Goal: Find specific page/section: Find specific page/section

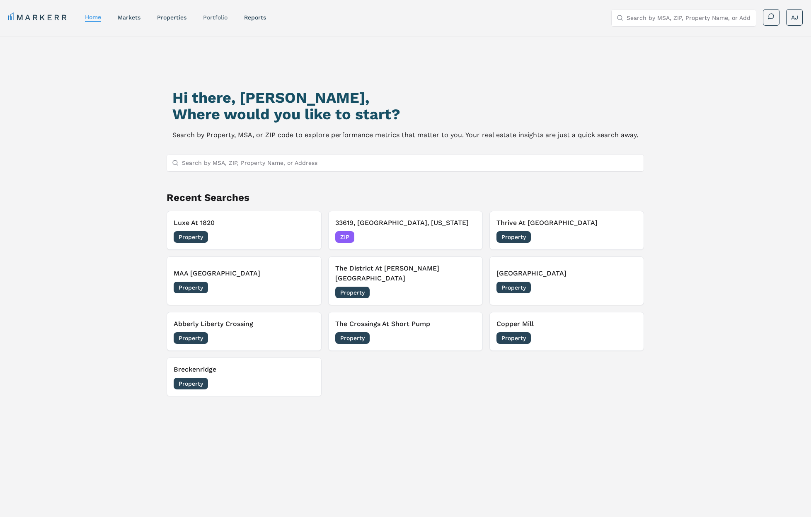
click at [216, 18] on link "Portfolio" at bounding box center [215, 17] width 24 height 7
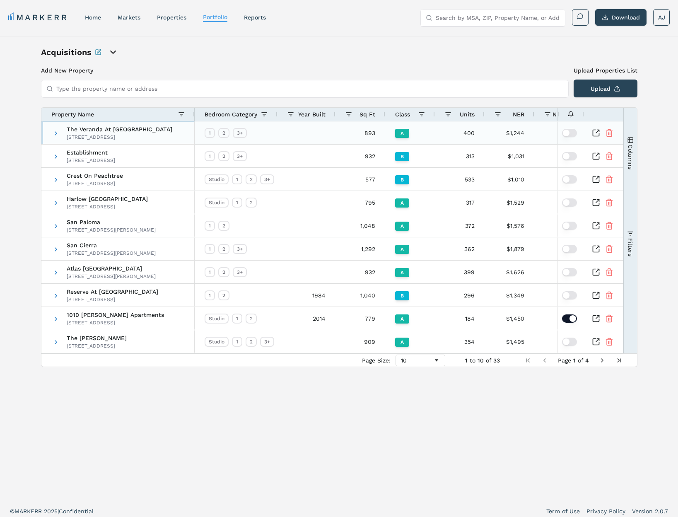
click at [53, 129] on span at bounding box center [56, 133] width 7 height 23
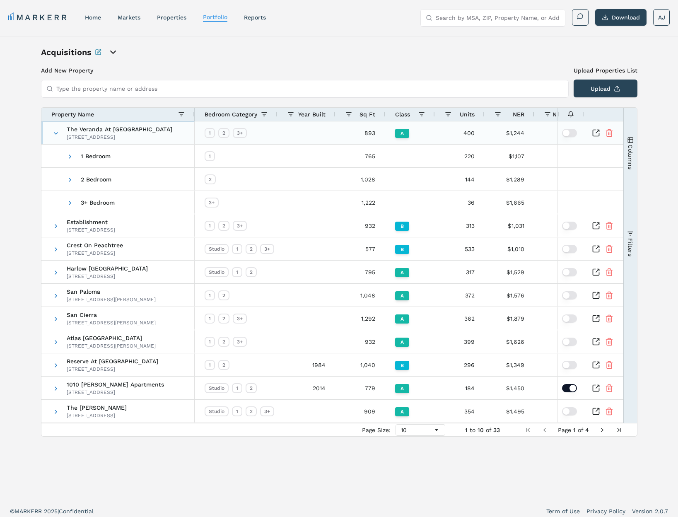
click at [53, 129] on span at bounding box center [56, 133] width 7 height 23
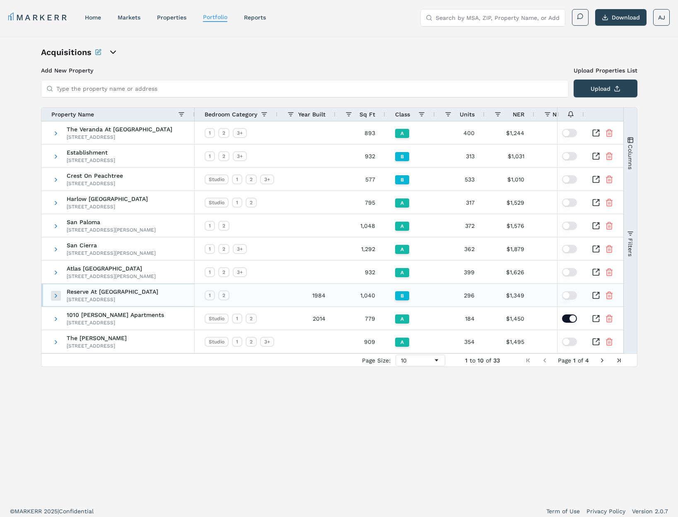
click at [55, 296] on span at bounding box center [56, 296] width 7 height 7
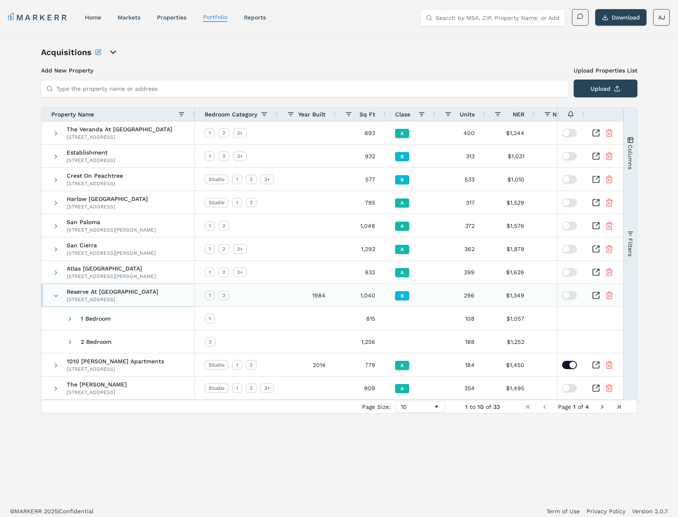
click at [56, 296] on span at bounding box center [56, 296] width 7 height 7
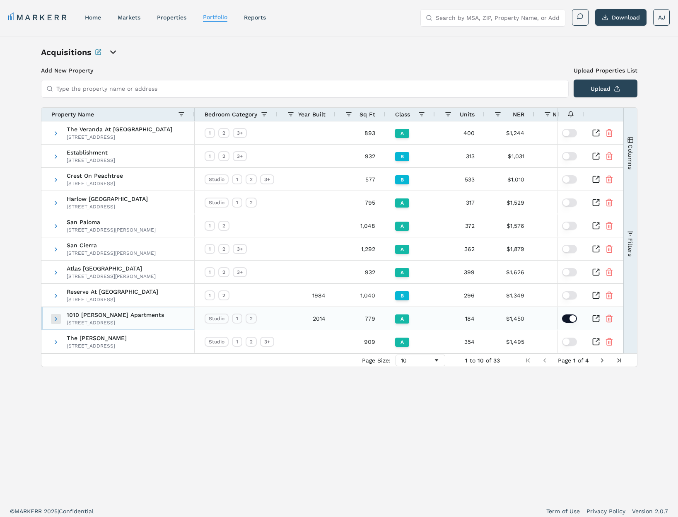
click at [56, 320] on span at bounding box center [56, 319] width 7 height 7
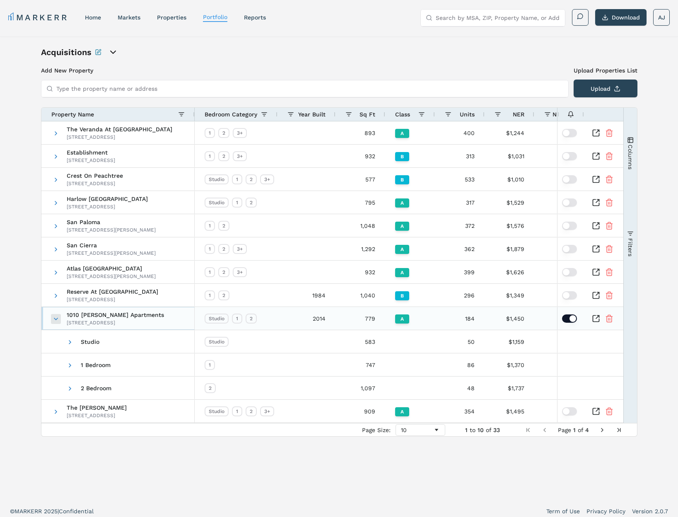
click at [56, 321] on span at bounding box center [56, 319] width 7 height 7
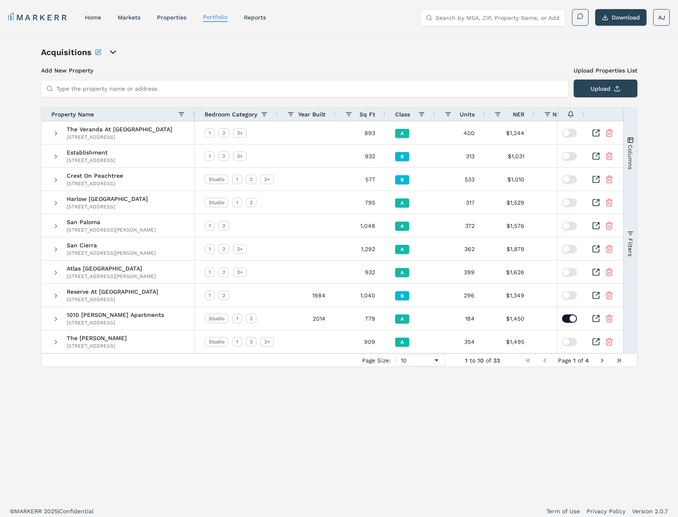
click at [227, 45] on div "Acquisitions Add New Property Upload Properties List Type the property name or …" at bounding box center [339, 268] width 678 height 464
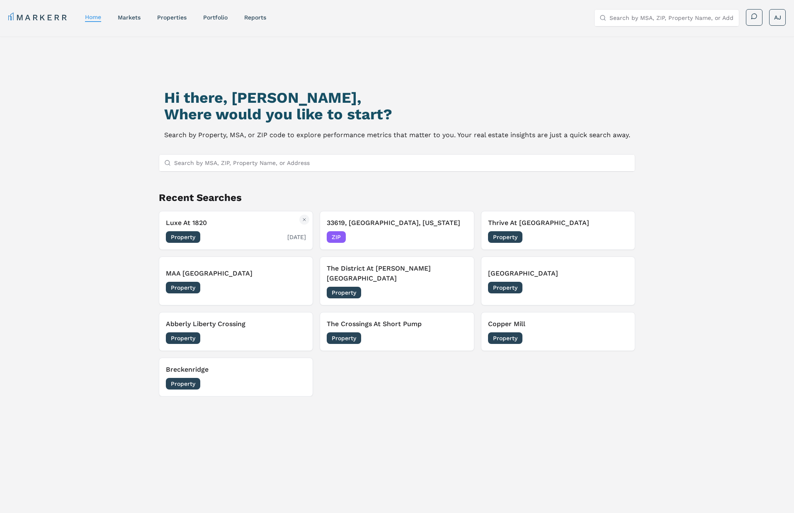
click at [248, 230] on div "Luxe At 1820 Property 09/18/2025" at bounding box center [236, 230] width 140 height 25
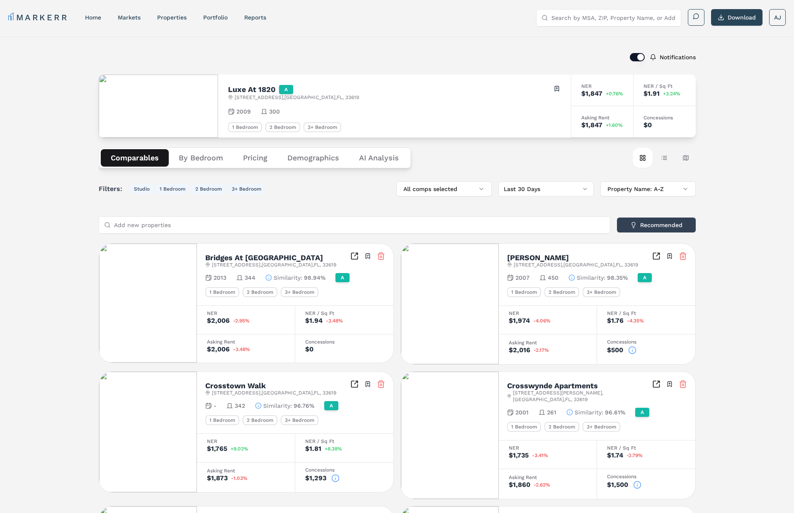
click at [653, 257] on icon "Inspect Comparables" at bounding box center [656, 256] width 6 height 6
